Goal: Information Seeking & Learning: Learn about a topic

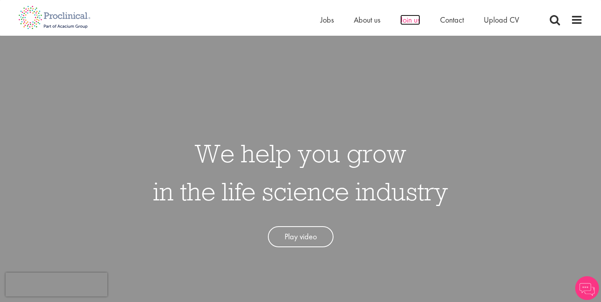
click at [410, 21] on span "Join us" at bounding box center [410, 20] width 20 height 10
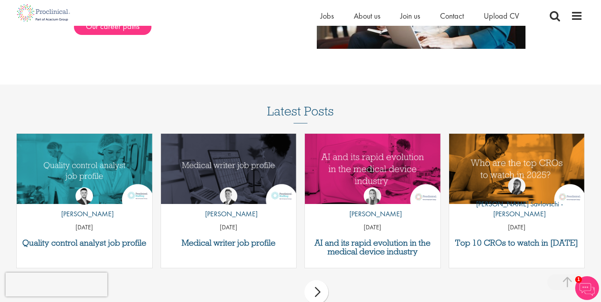
scroll to position [885, 0]
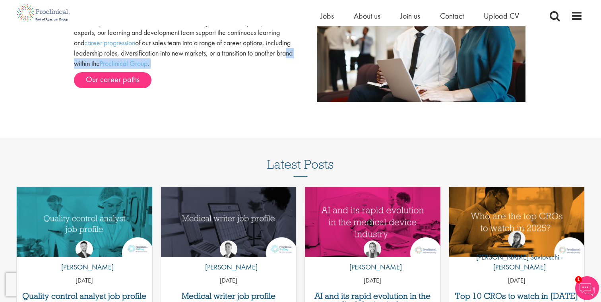
click at [135, 68] on div "Take your career to the next level We’ve always sought individuals with life sc…" at bounding box center [184, 32] width 232 height 114
click at [130, 79] on link "Our career paths" at bounding box center [112, 80] width 77 height 16
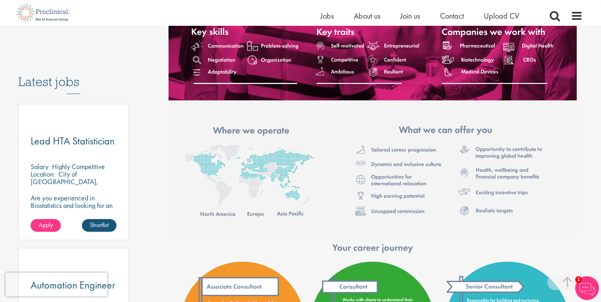
scroll to position [378, 0]
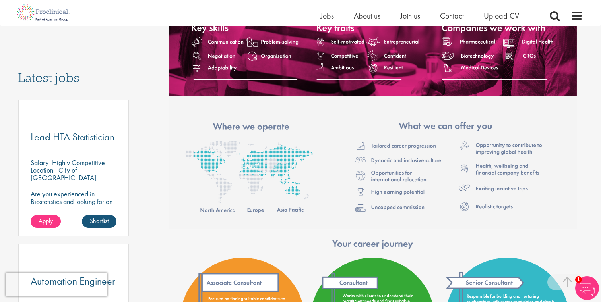
click at [74, 69] on h3 "Latest jobs" at bounding box center [73, 70] width 110 height 39
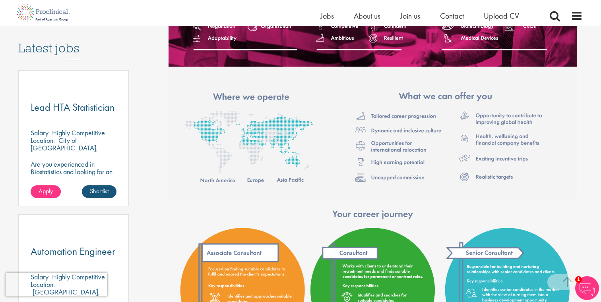
scroll to position [412, 0]
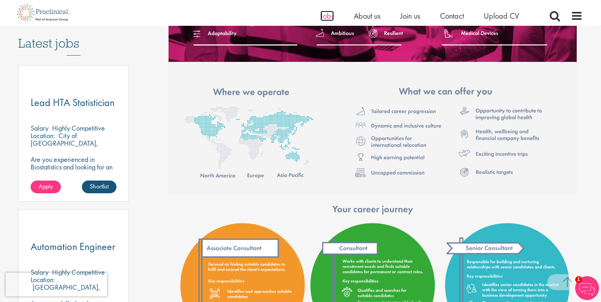
click at [331, 14] on span "Jobs" at bounding box center [327, 16] width 14 height 10
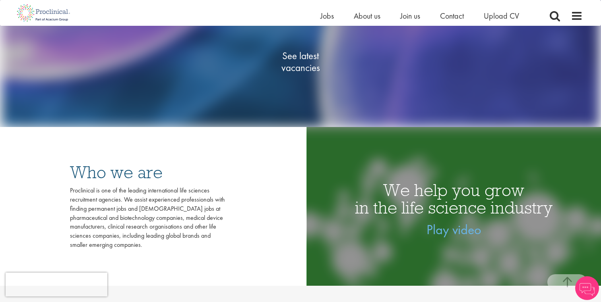
scroll to position [151, 0]
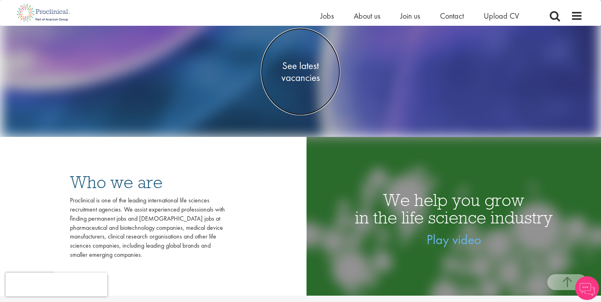
click at [297, 75] on span "See latest vacancies" at bounding box center [300, 72] width 79 height 24
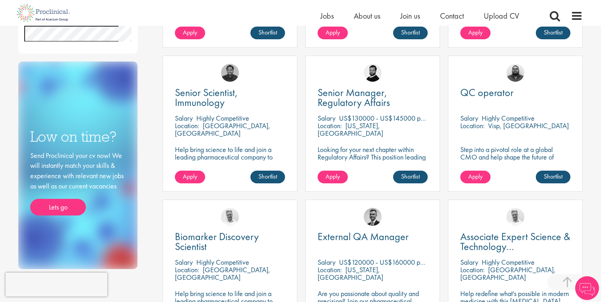
scroll to position [412, 0]
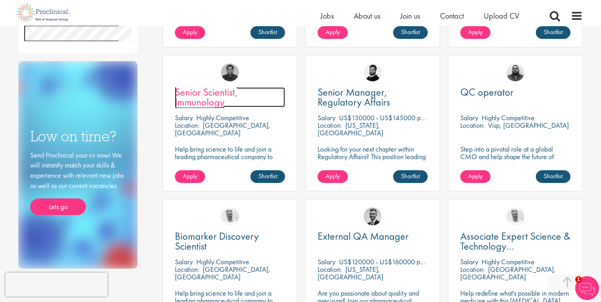
click at [210, 95] on span "Senior Scientist, Immunology" at bounding box center [206, 96] width 63 height 23
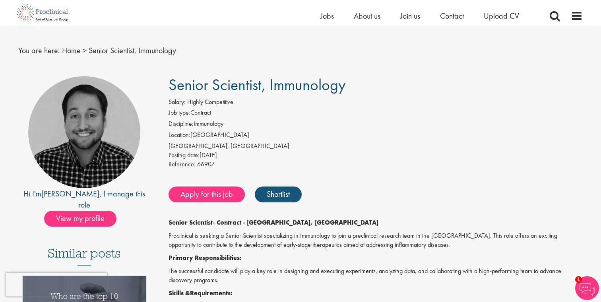
scroll to position [14, 0]
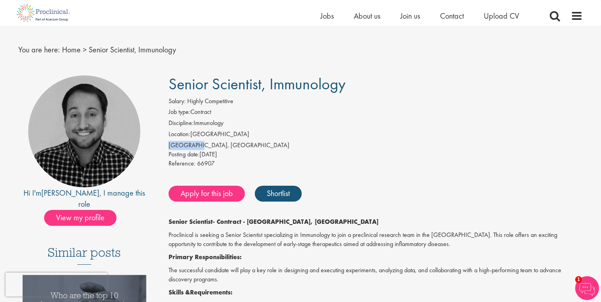
drag, startPoint x: 169, startPoint y: 143, endPoint x: 196, endPoint y: 144, distance: 26.6
click at [196, 144] on div "[GEOGRAPHIC_DATA], [GEOGRAPHIC_DATA]" at bounding box center [375, 145] width 414 height 9
copy div "Wilmington"
click at [366, 161] on div "Reference: 66907" at bounding box center [375, 164] width 414 height 11
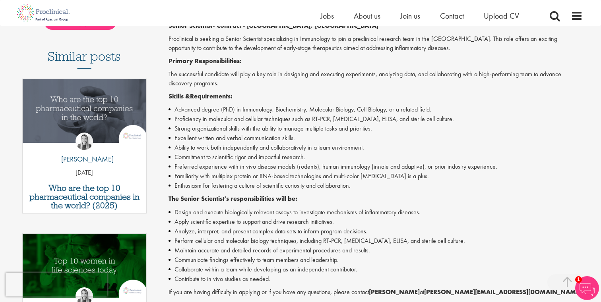
scroll to position [214, 0]
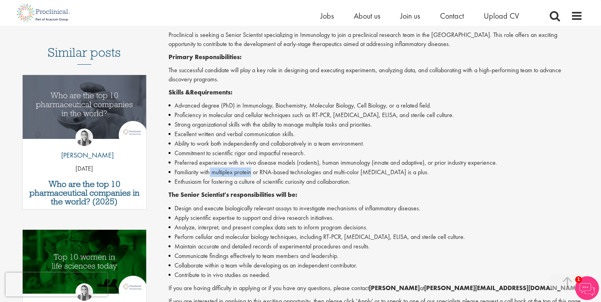
drag, startPoint x: 253, startPoint y: 172, endPoint x: 211, endPoint y: 172, distance: 41.3
click at [211, 172] on li "Familiarity with multiplex protein or RNA-based technologies and multi-color [M…" at bounding box center [375, 173] width 414 height 10
copy li "multiplex protein"
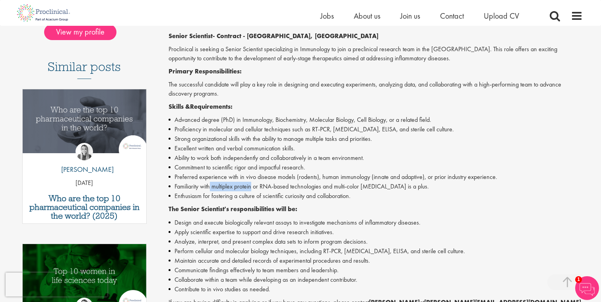
scroll to position [208, 0]
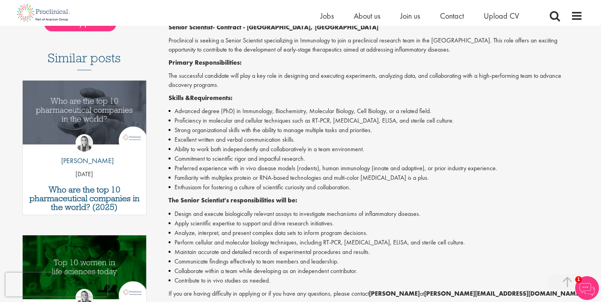
click at [255, 193] on div "Senior Scientist - Contract - Wilmington, DE [PERSON_NAME] is seeking a Senior …" at bounding box center [375, 189] width 414 height 333
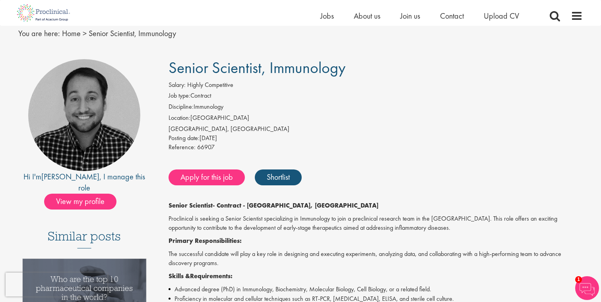
scroll to position [31, 0]
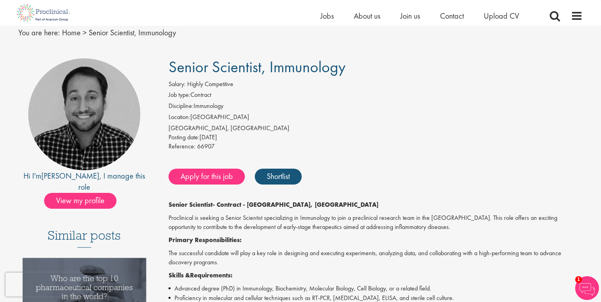
click at [205, 125] on div "[GEOGRAPHIC_DATA], [GEOGRAPHIC_DATA]" at bounding box center [375, 128] width 414 height 9
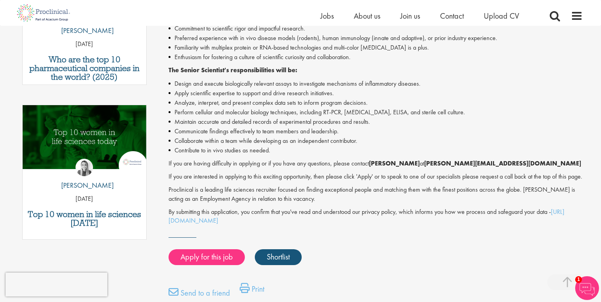
scroll to position [337, 0]
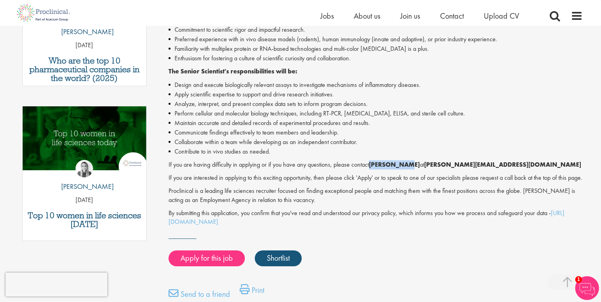
drag, startPoint x: 372, startPoint y: 165, endPoint x: 406, endPoint y: 163, distance: 33.9
click at [406, 163] on strong "[PERSON_NAME]" at bounding box center [394, 165] width 51 height 8
copy strong "[PERSON_NAME]"
click at [282, 135] on li "Communicate findings effectively to team members and leadership." at bounding box center [375, 133] width 414 height 10
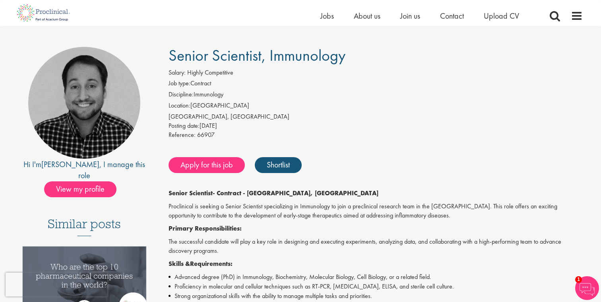
scroll to position [42, 0]
drag, startPoint x: 169, startPoint y: 116, endPoint x: 195, endPoint y: 113, distance: 26.3
click at [195, 113] on div "[GEOGRAPHIC_DATA], [GEOGRAPHIC_DATA]" at bounding box center [375, 117] width 414 height 9
copy div "Wilmington"
click at [404, 97] on li "Discipline: Immunology" at bounding box center [375, 96] width 414 height 11
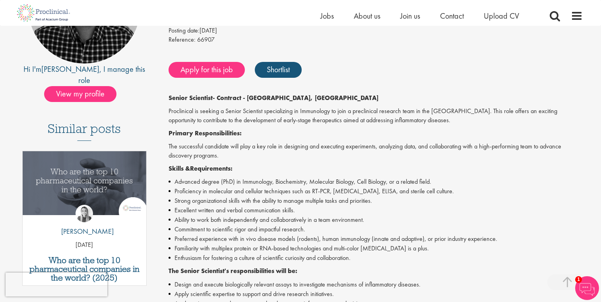
scroll to position [139, 0]
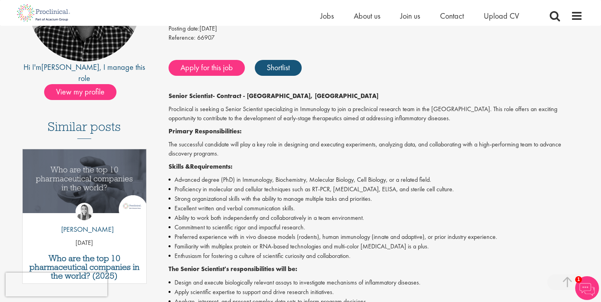
click at [302, 125] on div "Senior Scientist - Contract - Wilmington, DE [PERSON_NAME] is seeking a Senior …" at bounding box center [375, 258] width 414 height 333
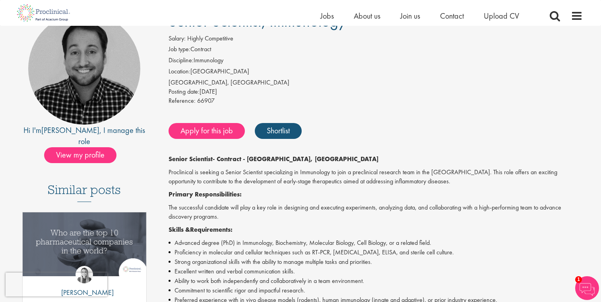
scroll to position [60, 0]
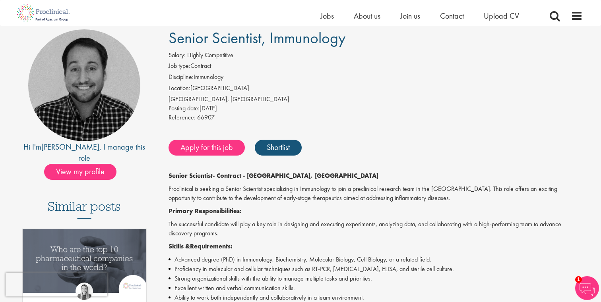
drag, startPoint x: 192, startPoint y: 89, endPoint x: 228, endPoint y: 89, distance: 35.4
click at [228, 89] on li "Location: [GEOGRAPHIC_DATA]" at bounding box center [375, 89] width 414 height 11
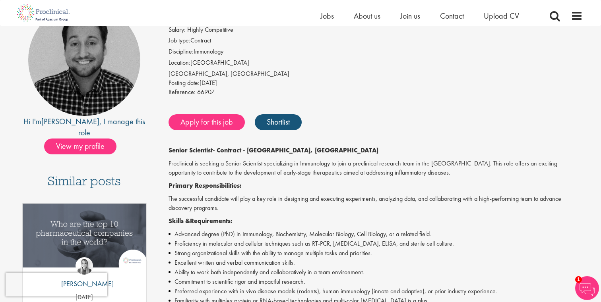
scroll to position [78, 0]
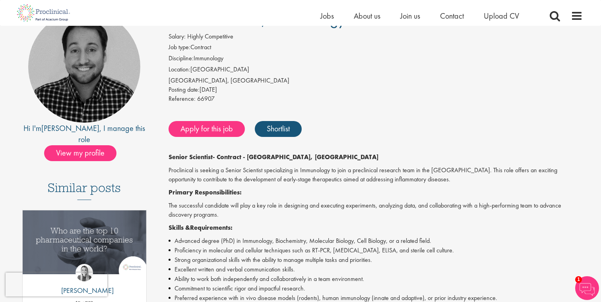
click at [376, 79] on div "[GEOGRAPHIC_DATA], [GEOGRAPHIC_DATA]" at bounding box center [375, 80] width 414 height 9
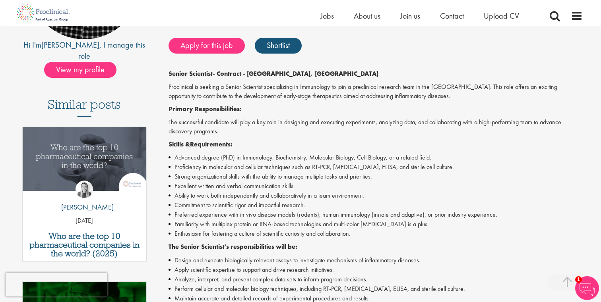
scroll to position [167, 0]
